Goal: Task Accomplishment & Management: Use online tool/utility

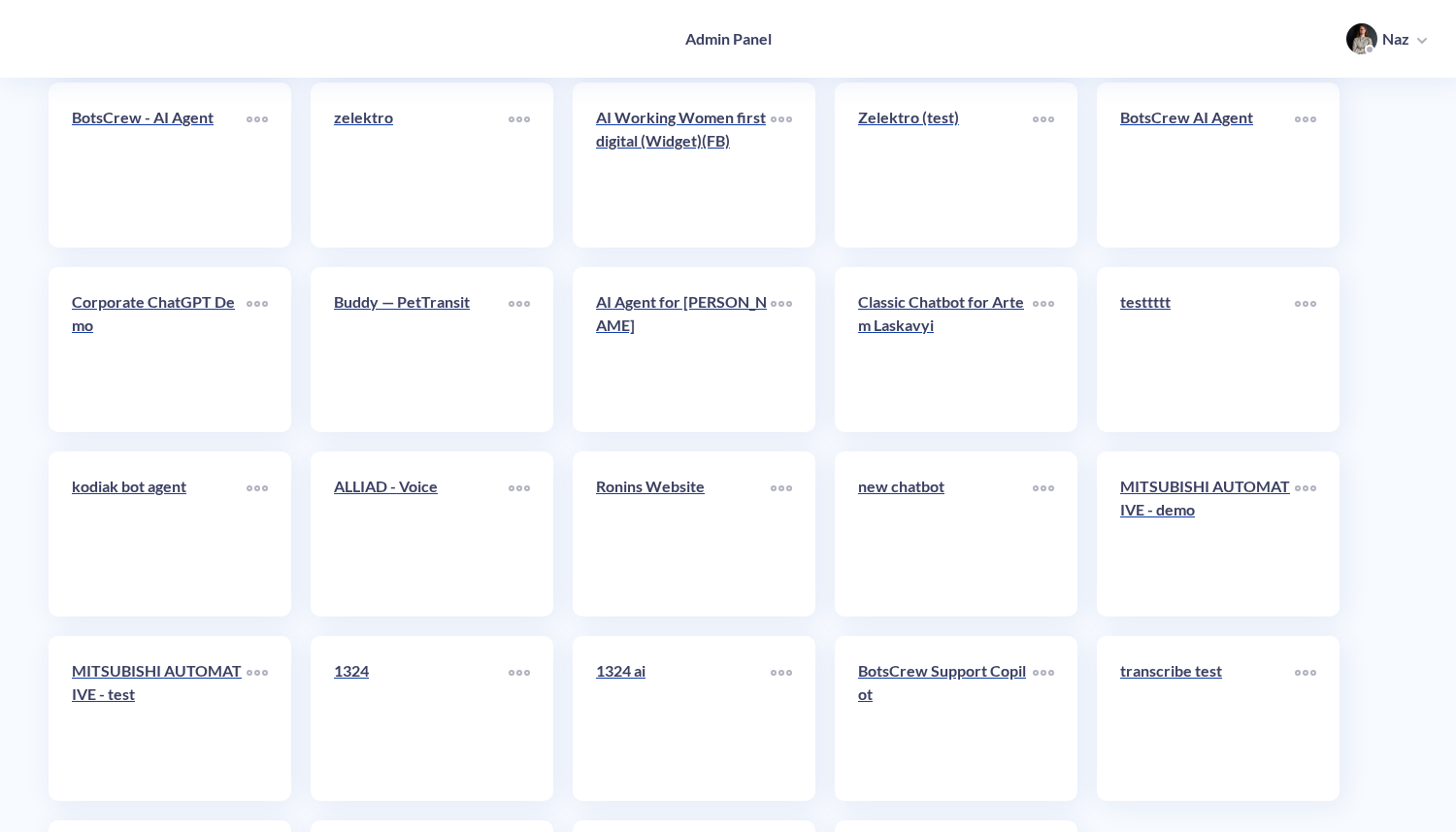
scroll to position [7889, 0]
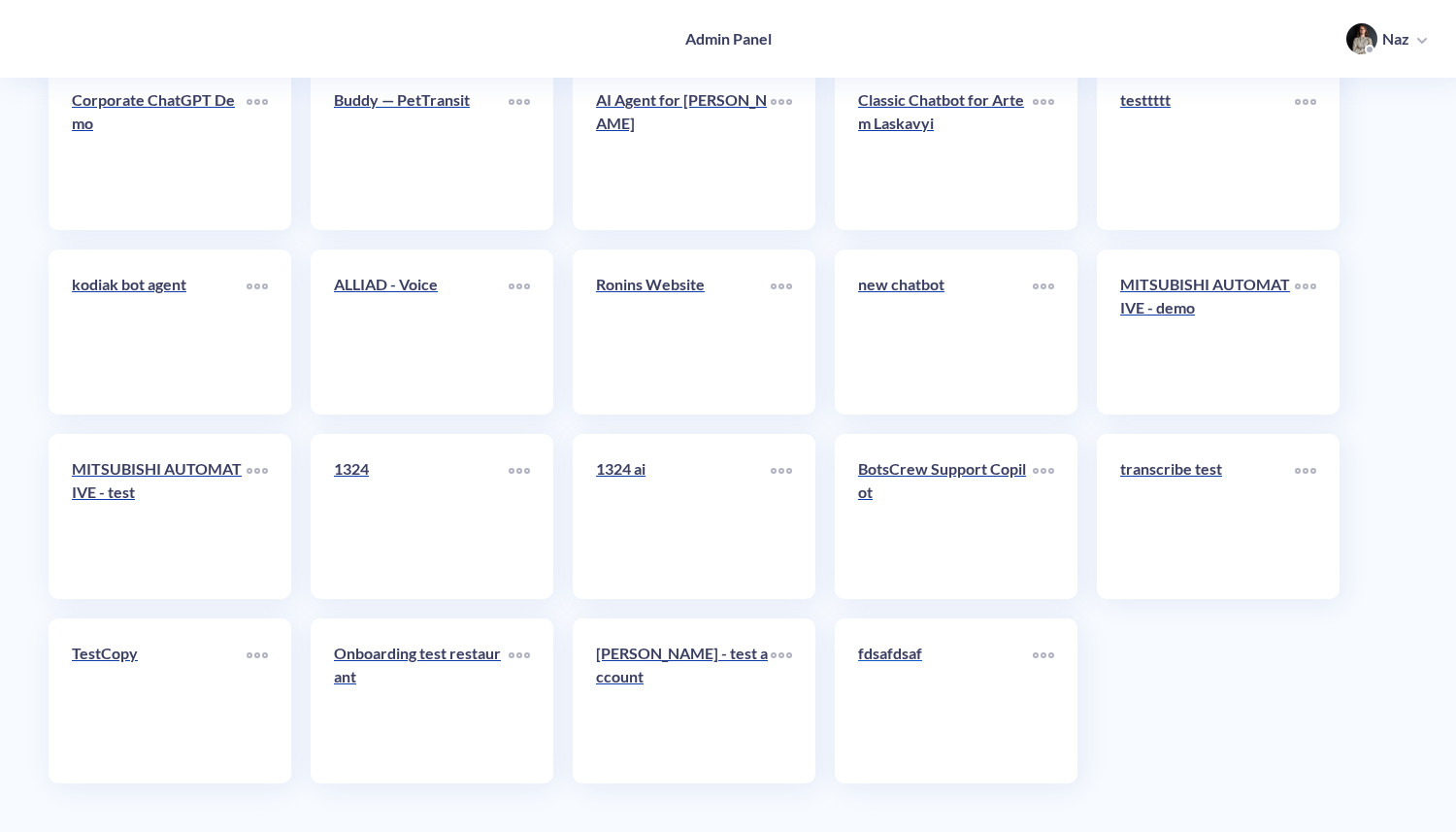
click at [906, 678] on div "fdsafdsaf" at bounding box center [945, 661] width 175 height 39
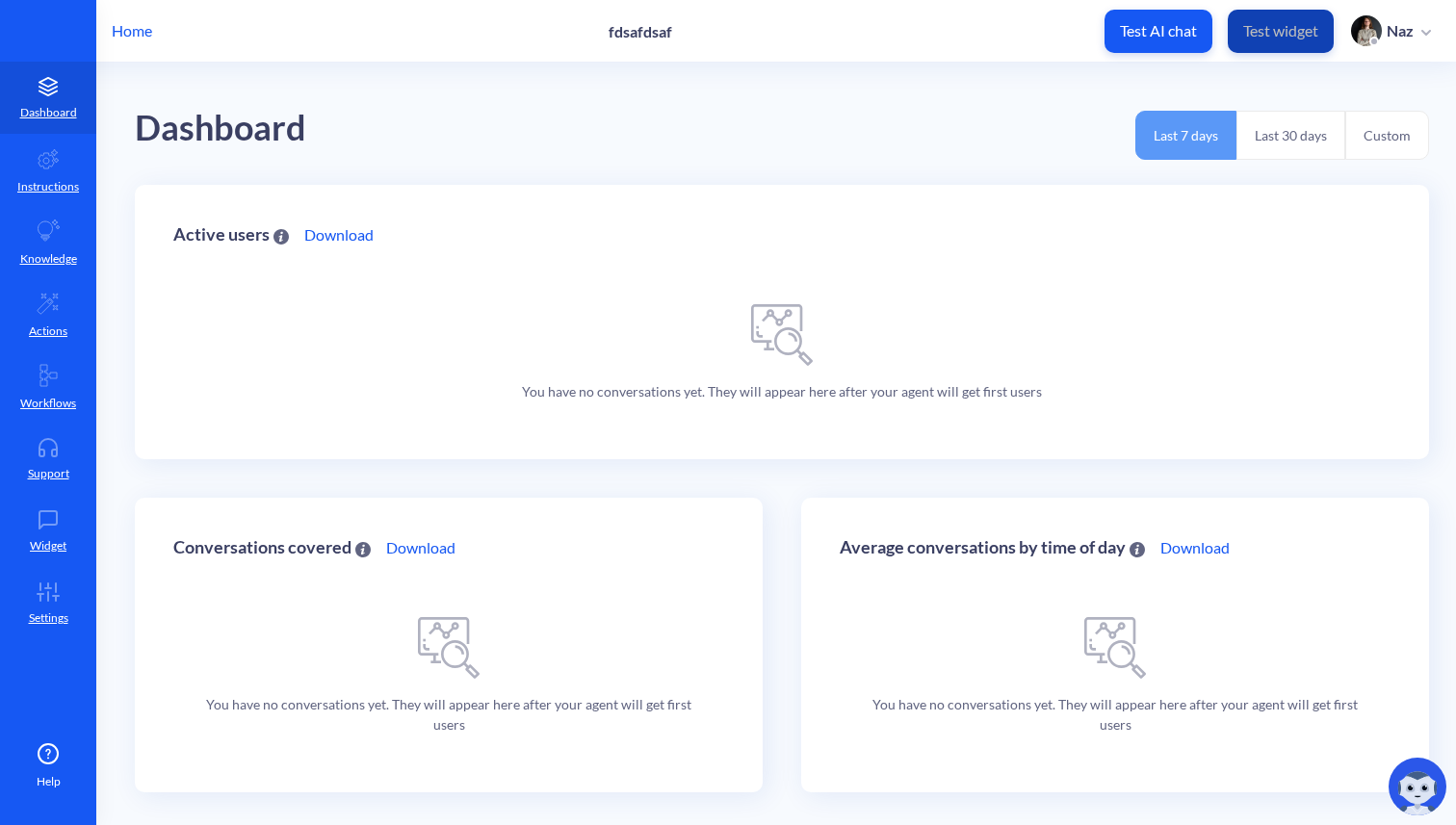
click at [1250, 40] on button "Test widget" at bounding box center [1281, 31] width 106 height 43
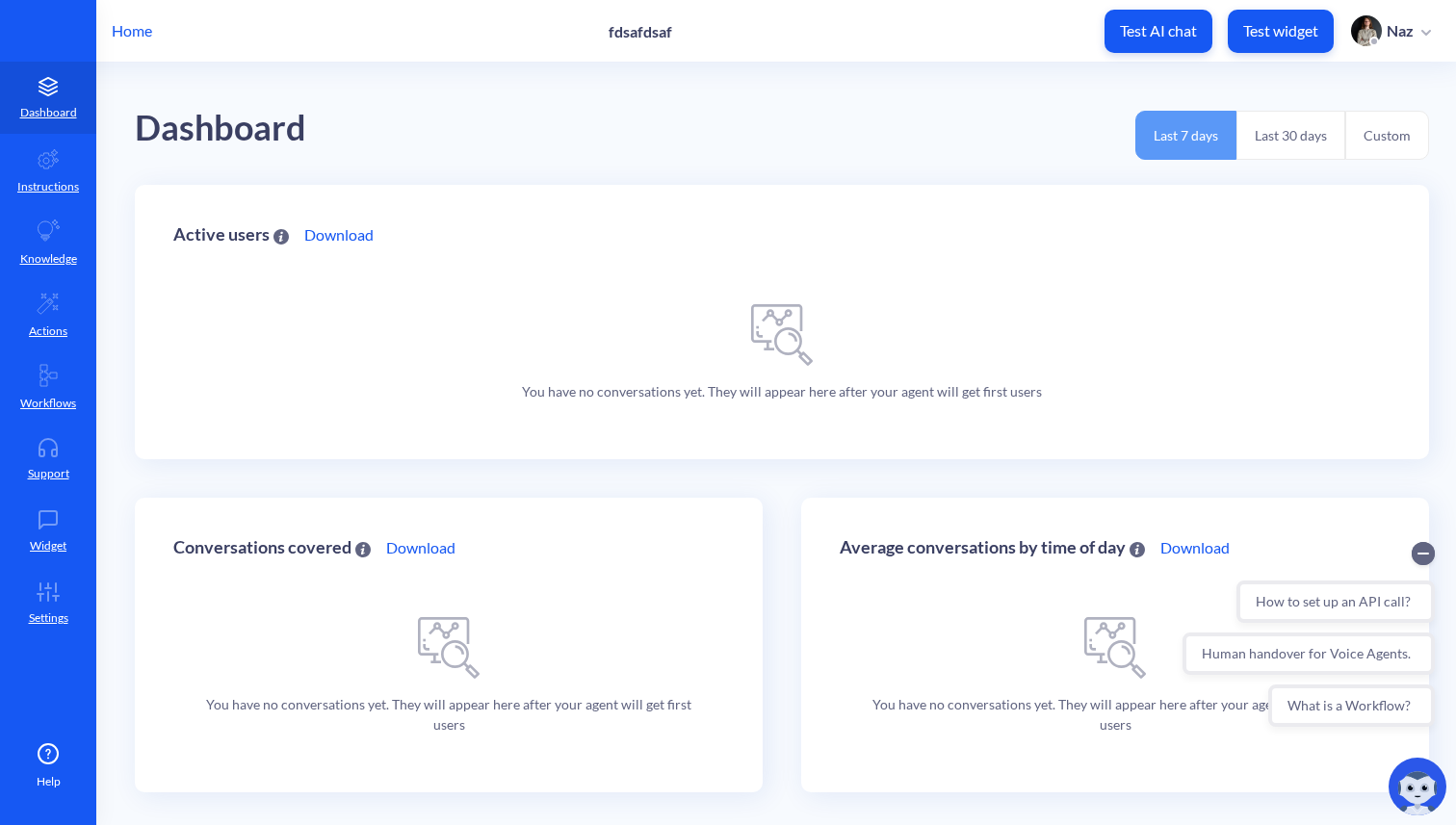
click at [136, 26] on p "Home" at bounding box center [132, 31] width 40 height 23
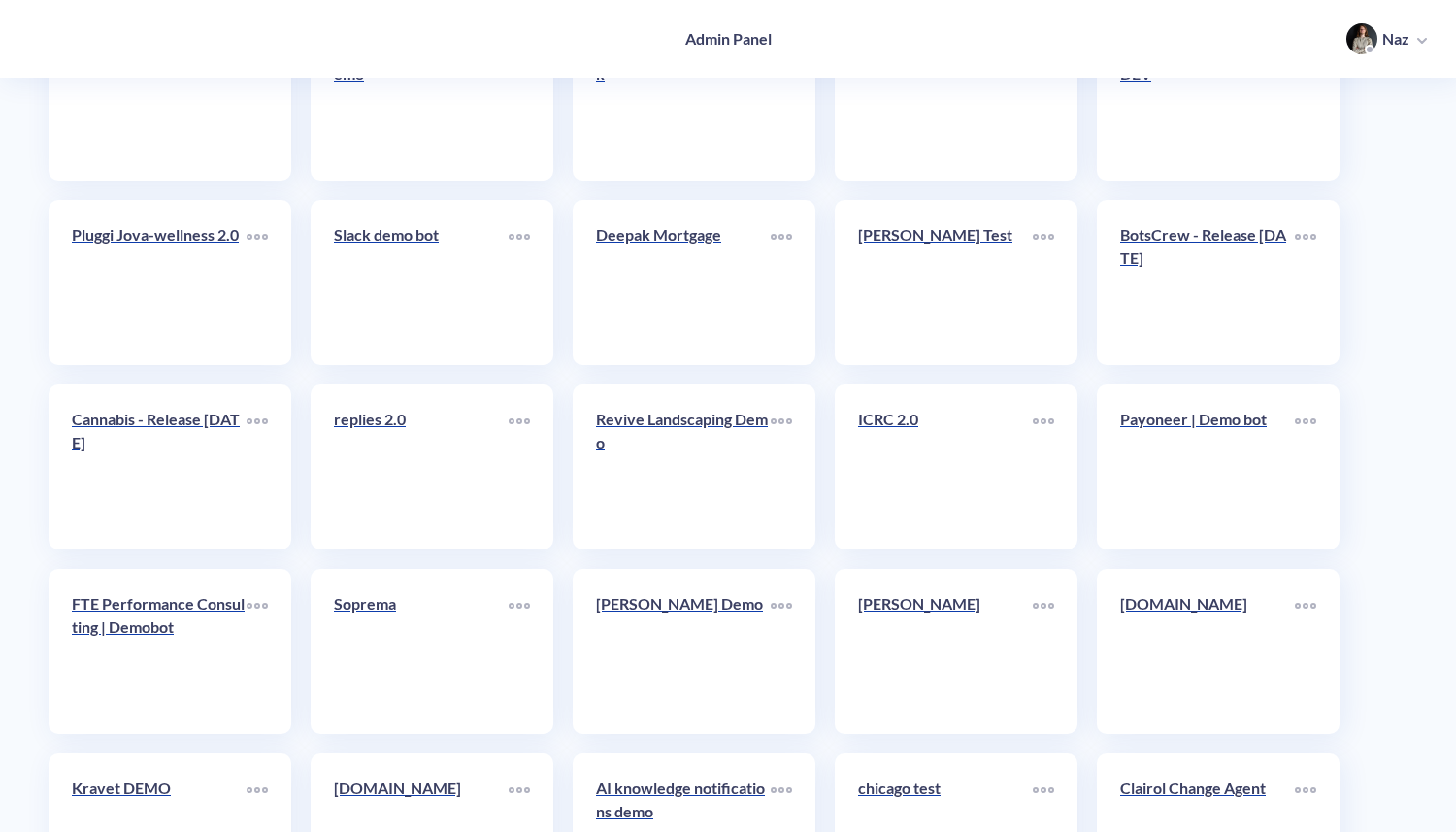
scroll to position [3033, 0]
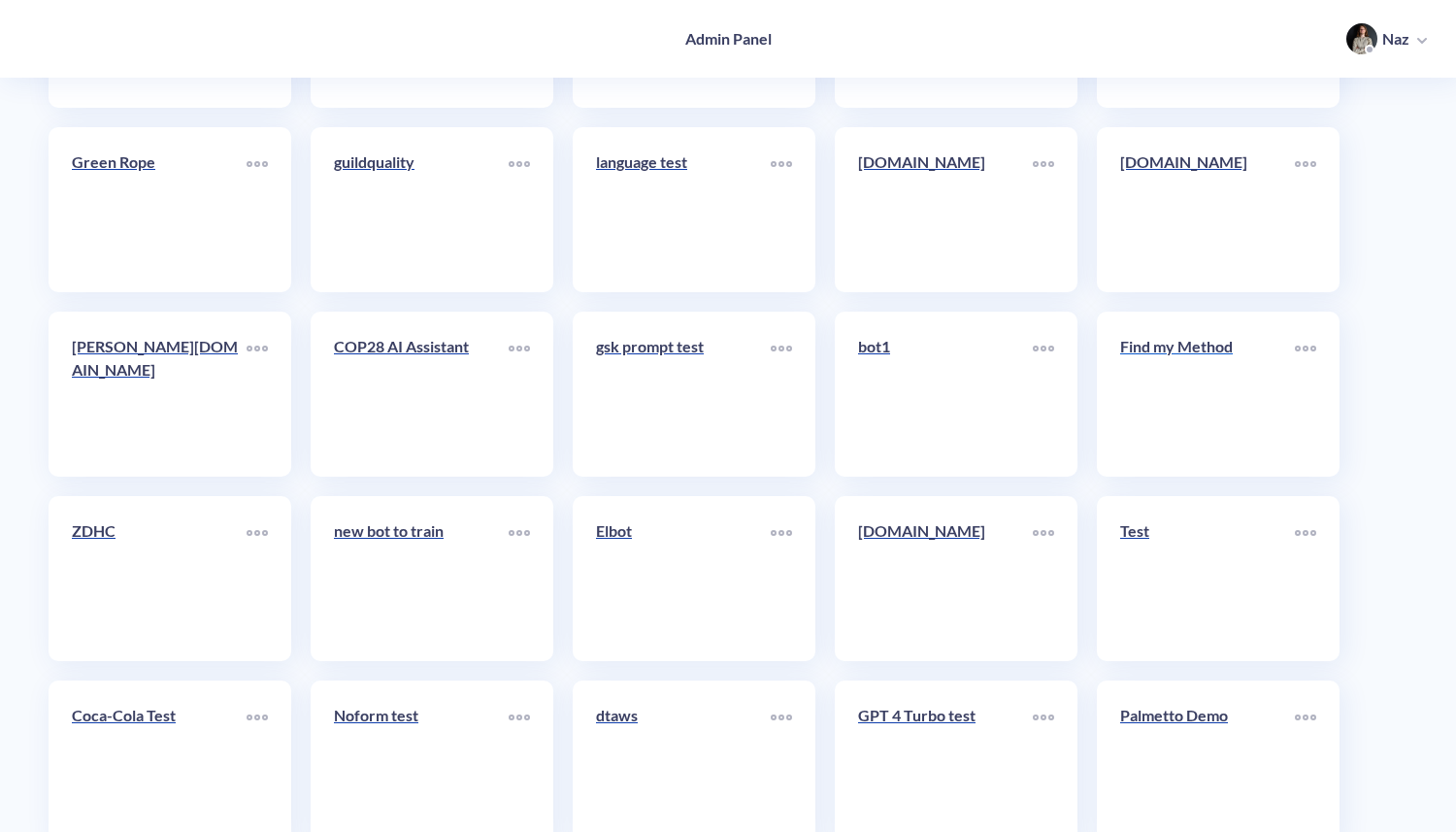
click at [1204, 390] on link "Find my Method" at bounding box center [1207, 394] width 175 height 119
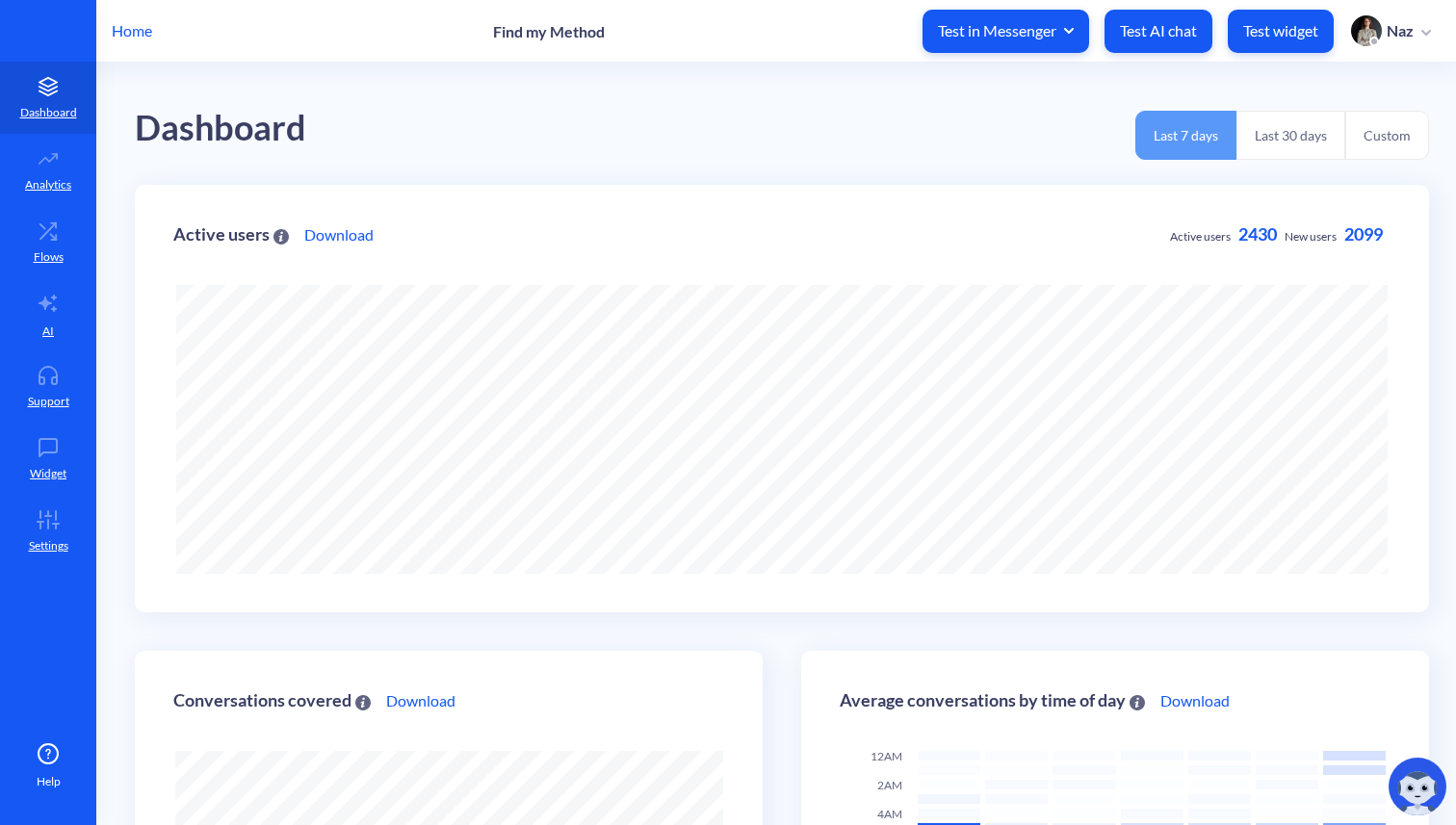
scroll to position [825, 1456]
click at [1267, 27] on p "Test widget" at bounding box center [1280, 31] width 75 height 19
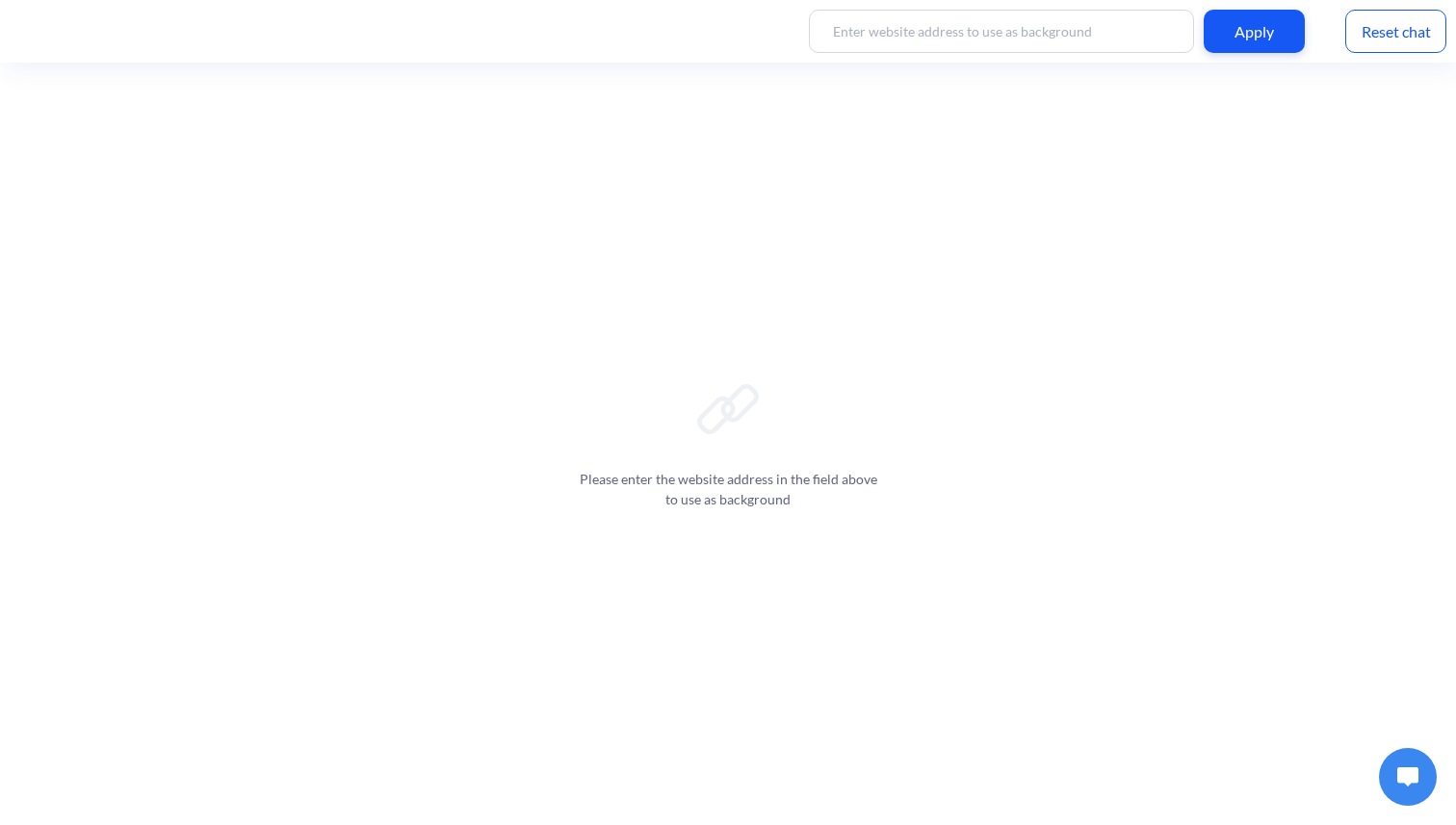
click at [1410, 768] on img at bounding box center [1407, 776] width 21 height 19
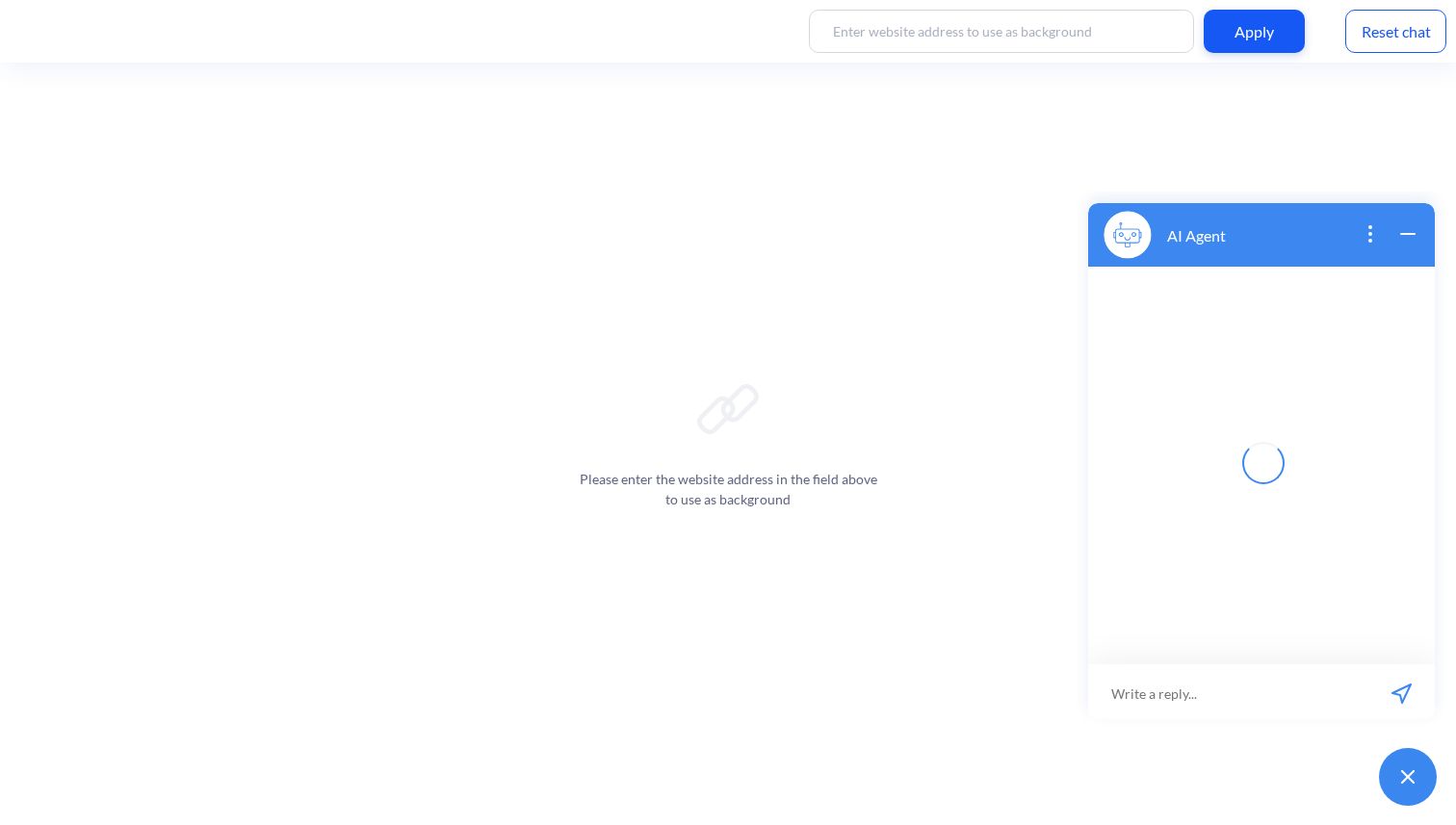
scroll to position [3, 0]
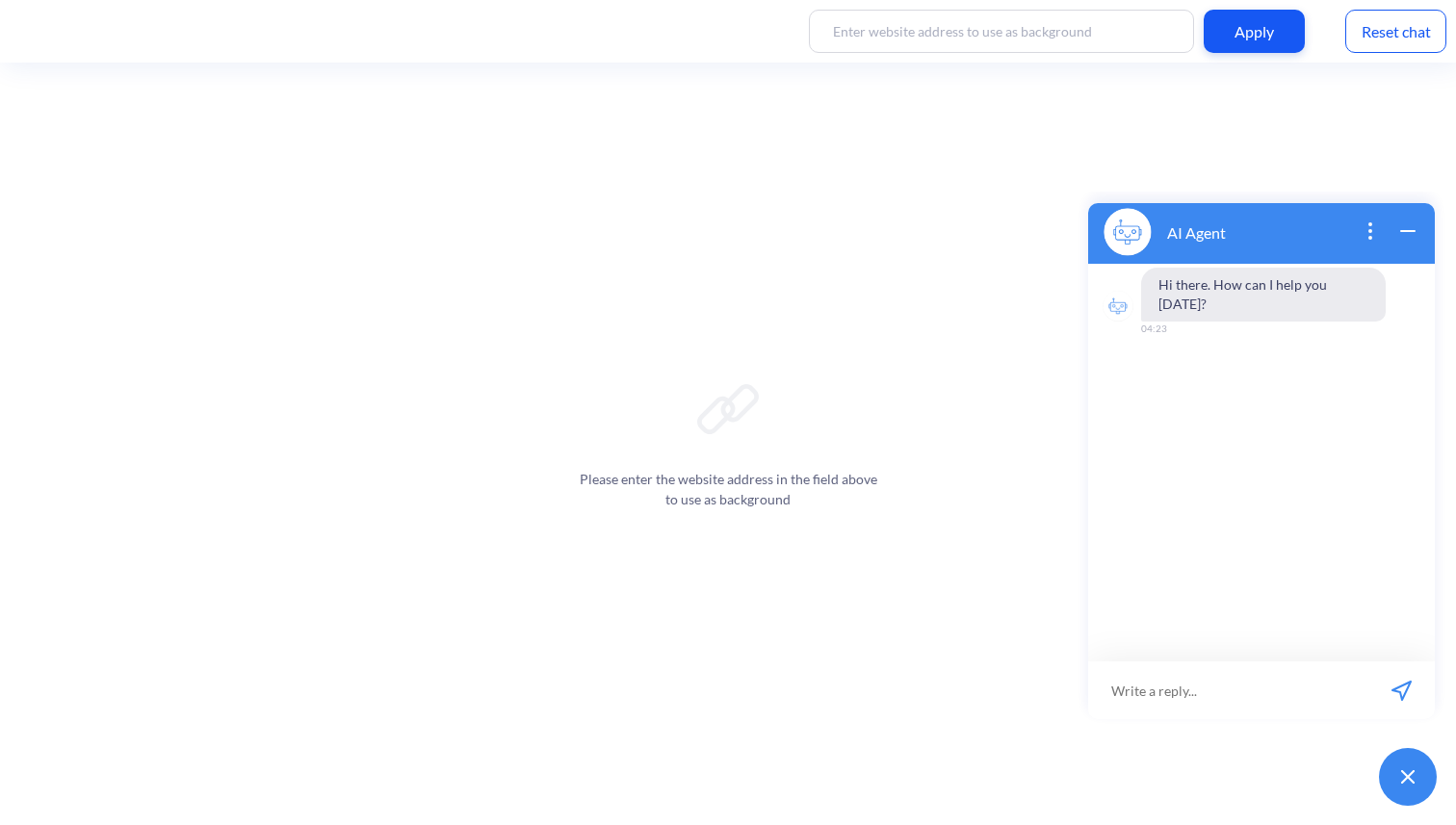
click at [1244, 674] on input at bounding box center [1227, 690] width 280 height 57
type input "hello"
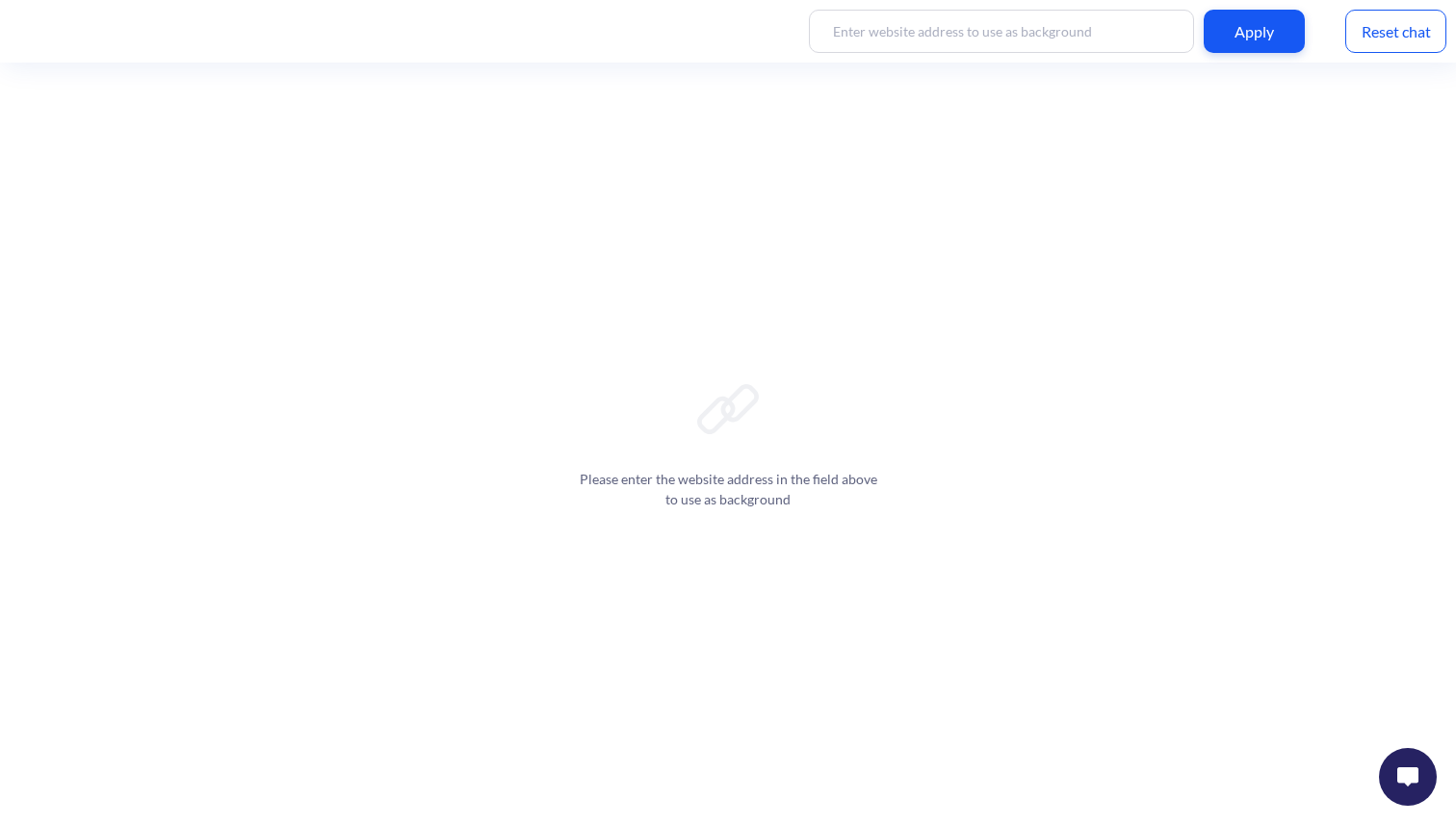
click at [1423, 752] on div at bounding box center [1407, 776] width 77 height 77
click at [1421, 754] on button at bounding box center [1407, 776] width 57 height 57
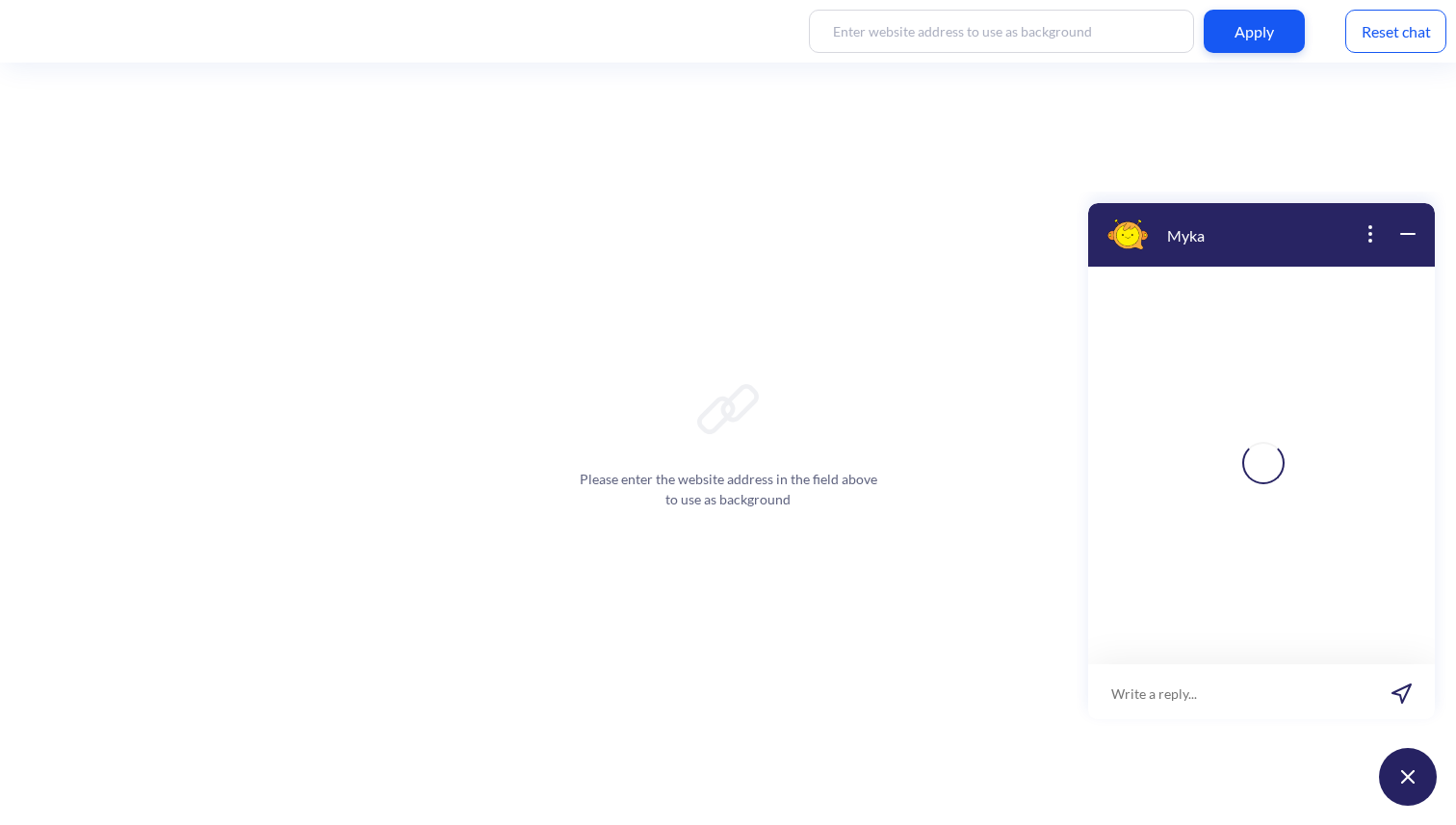
scroll to position [3, 0]
